Goal: Task Accomplishment & Management: Manage account settings

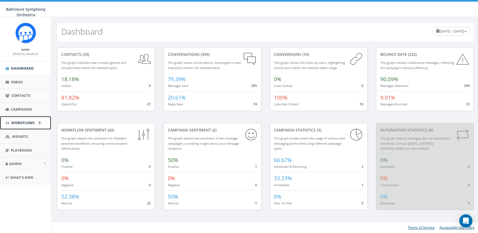
click at [17, 121] on span "Workflows" at bounding box center [22, 122] width 23 height 5
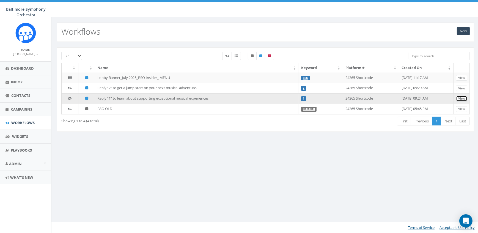
click at [463, 98] on link "View" at bounding box center [461, 99] width 11 height 6
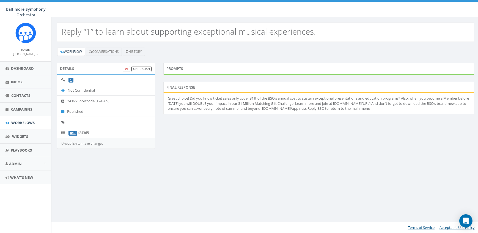
click at [145, 69] on link "UnPublish" at bounding box center [141, 69] width 21 height 6
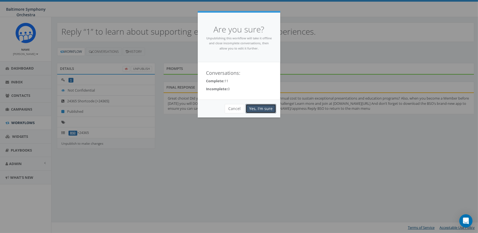
click at [263, 109] on link "Yes, I'm sure" at bounding box center [261, 108] width 31 height 9
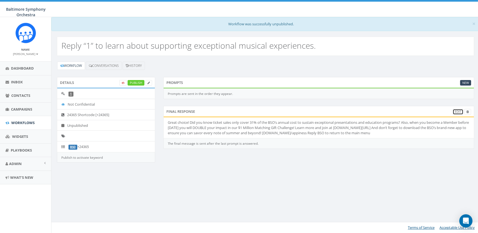
click at [459, 112] on link "Edit" at bounding box center [458, 112] width 11 height 6
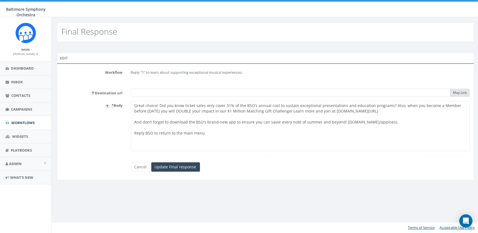
drag, startPoint x: 391, startPoint y: 106, endPoint x: 280, endPoint y: 111, distance: 110.5
click at [280, 111] on textarea "Great choice! Did you know ticket sales only cover 31% of the BSO’s annual cost…" at bounding box center [300, 126] width 339 height 50
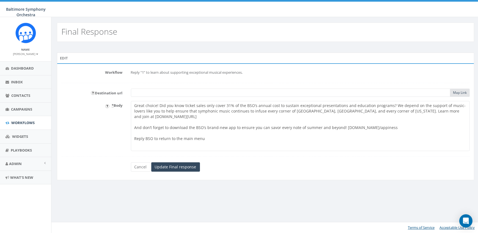
click at [427, 112] on textarea "Great choice! Did you know ticket sales only cover 31% of the BSO’s annual cost…" at bounding box center [300, 126] width 339 height 50
drag, startPoint x: 140, startPoint y: 110, endPoint x: 146, endPoint y: 110, distance: 5.5
click at [146, 110] on textarea "Great choice! Did you know ticket sales only cover 31% of the BSO’s annual cost…" at bounding box center [300, 126] width 339 height 50
click at [427, 105] on textarea "Great choice! Did you know ticket sales only cover 31% of the BSO’s annual cost…" at bounding box center [300, 126] width 339 height 50
click at [425, 106] on textarea "Great choice! Did you know ticket sales only cover 31% of the BSO’s annual cost…" at bounding box center [300, 126] width 339 height 50
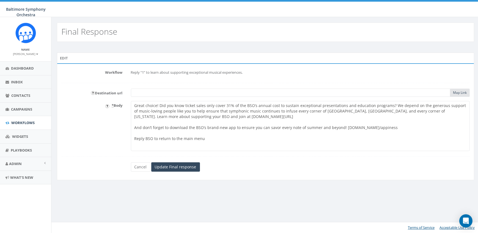
click at [192, 111] on textarea "Great choice! Did you know ticket sales only cover 31% of the BSO’s annual cost…" at bounding box center [300, 126] width 339 height 50
drag, startPoint x: 308, startPoint y: 111, endPoint x: 280, endPoint y: 110, distance: 27.5
click at [280, 110] on textarea "Great choice! Did you know ticket sales only cover 31% of the BSO’s annual cost…" at bounding box center [300, 126] width 339 height 50
type textarea "Great choice! Did you know ticket sales only cover 31% of the BSO’s annual cost…"
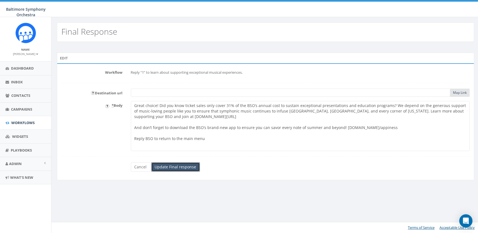
click at [170, 167] on input "Update Final response" at bounding box center [175, 166] width 49 height 9
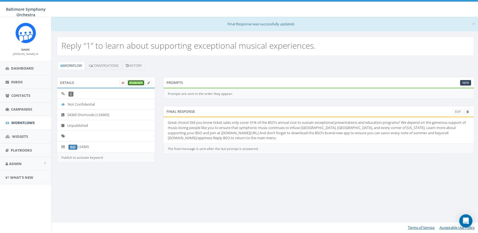
click at [133, 83] on link "Publish" at bounding box center [136, 83] width 17 height 6
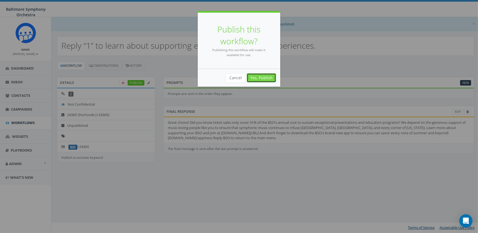
click at [265, 76] on link "Yes, Publish" at bounding box center [261, 77] width 29 height 9
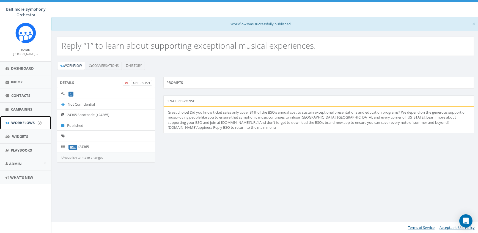
click at [21, 122] on span "Workflows" at bounding box center [22, 122] width 23 height 5
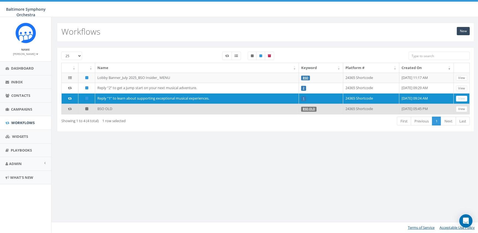
click at [141, 106] on td "BSO OLD" at bounding box center [197, 109] width 204 height 10
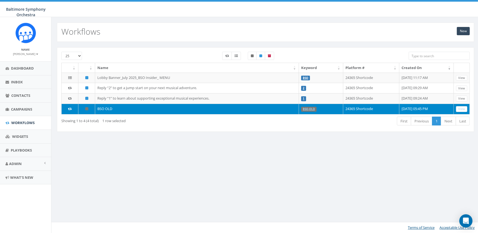
click at [23, 54] on small "[PERSON_NAME]" at bounding box center [25, 54] width 25 height 4
click at [21, 69] on link "Sign Out" at bounding box center [27, 69] width 43 height 7
